Goal: Navigation & Orientation: Find specific page/section

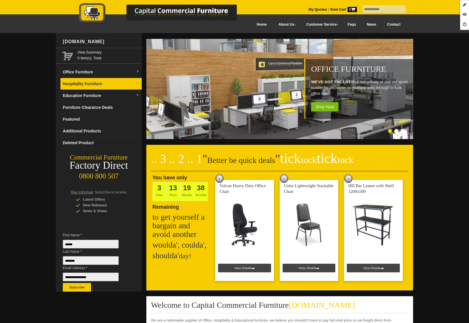
click at [93, 86] on link "Hospitality Furniture" at bounding box center [100, 84] width 81 height 12
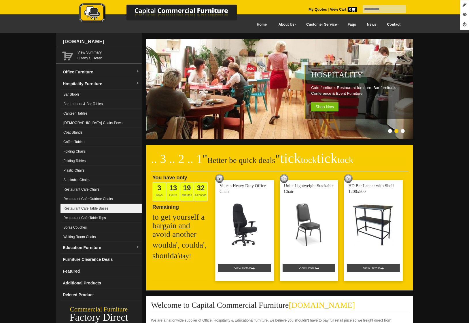
click at [111, 206] on link "Restaurant Cafe Table Bases" at bounding box center [100, 209] width 81 height 10
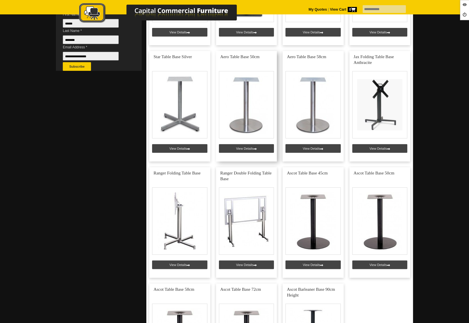
scroll to position [220, 0]
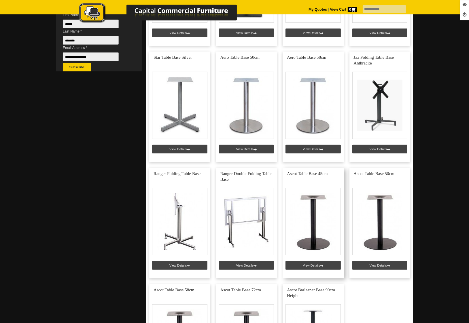
click at [308, 264] on link at bounding box center [312, 223] width 61 height 111
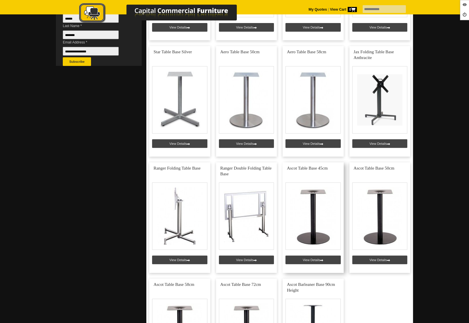
scroll to position [297, 0]
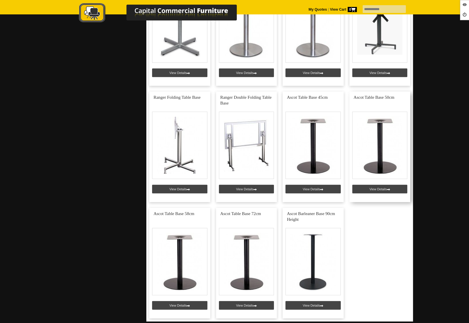
click at [383, 190] on link at bounding box center [379, 147] width 61 height 111
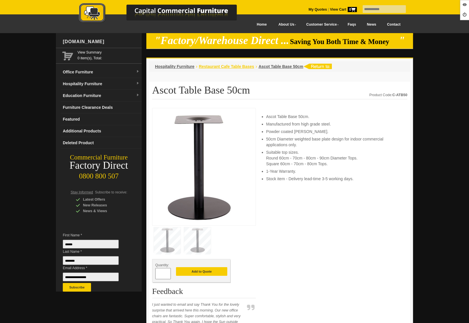
click at [217, 66] on span "Restaurant Cafe Table Bases" at bounding box center [226, 66] width 55 height 5
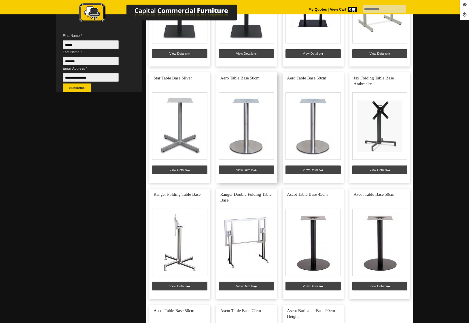
scroll to position [200, 0]
